Goal: Find specific page/section: Find specific page/section

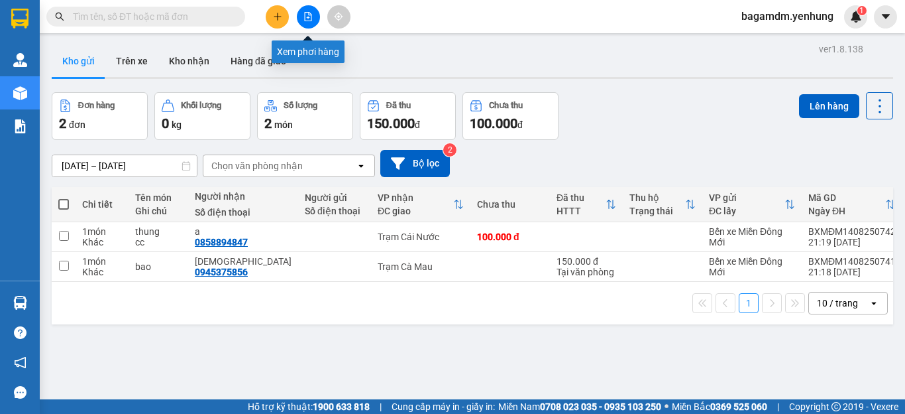
click at [311, 23] on button at bounding box center [308, 16] width 23 height 23
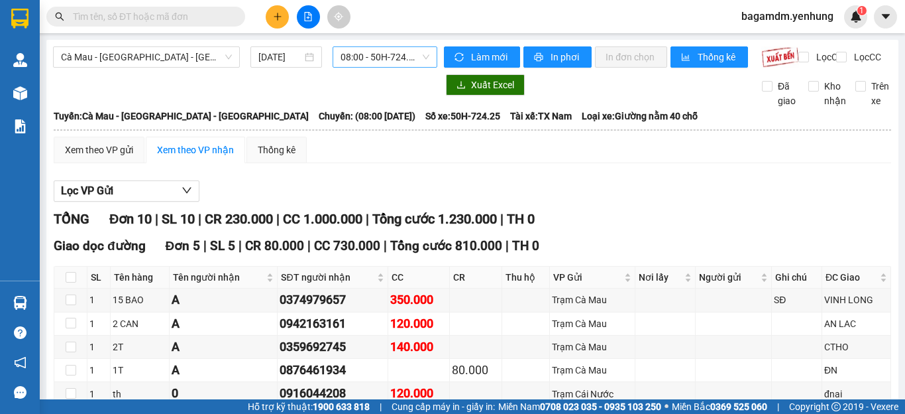
click at [357, 59] on span "08:00 - 50H-724.25" at bounding box center [385, 57] width 89 height 20
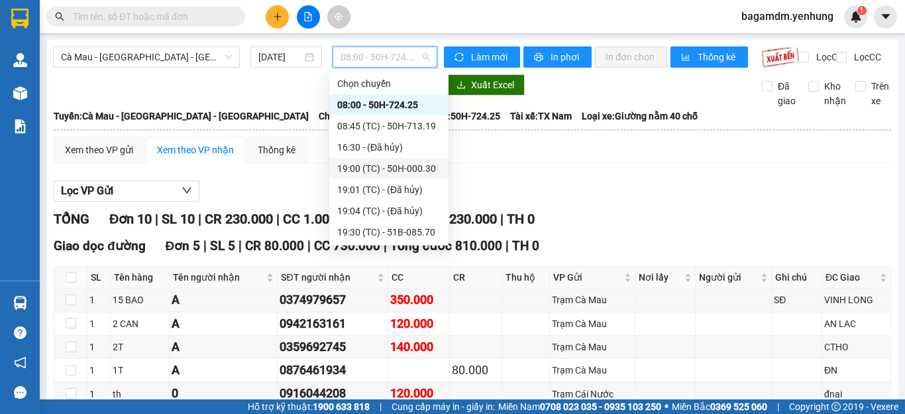
click at [364, 168] on div "19:00 (TC) - 50H-000.30" at bounding box center [388, 168] width 103 height 15
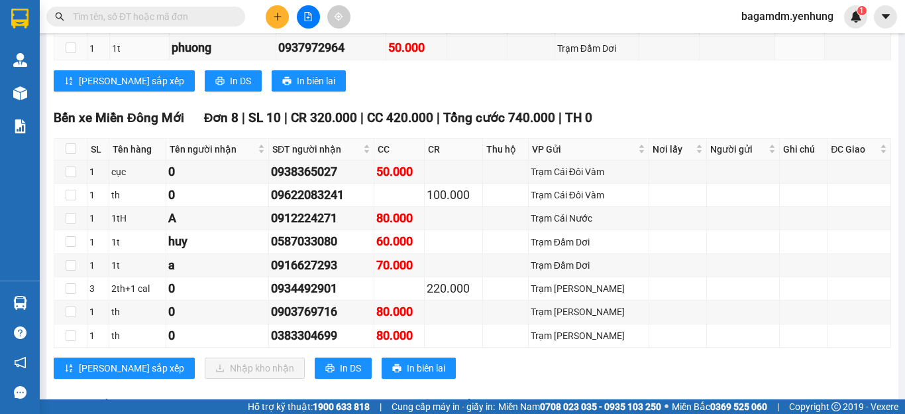
scroll to position [1392, 0]
